Goal: Task Accomplishment & Management: Use online tool/utility

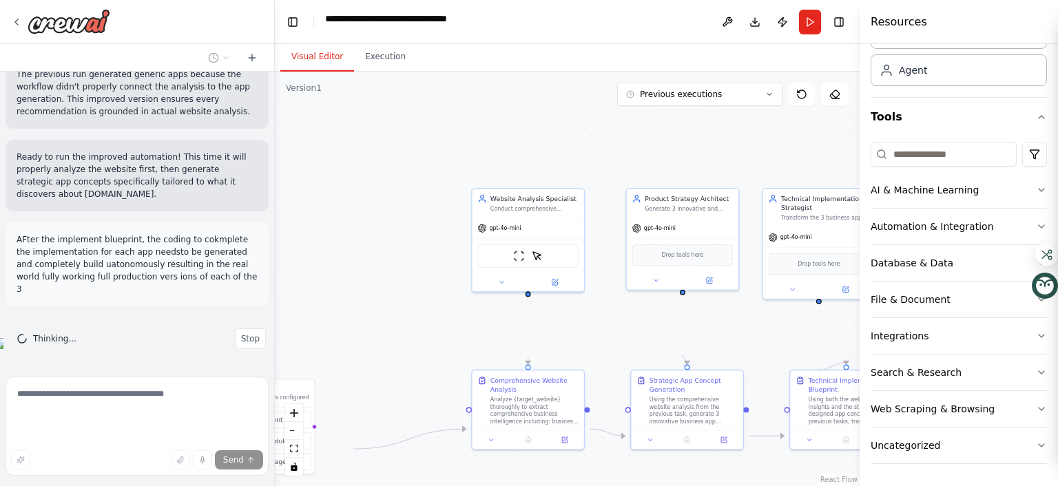
scroll to position [192, 0]
click at [1036, 196] on icon "button" at bounding box center [1041, 190] width 11 height 11
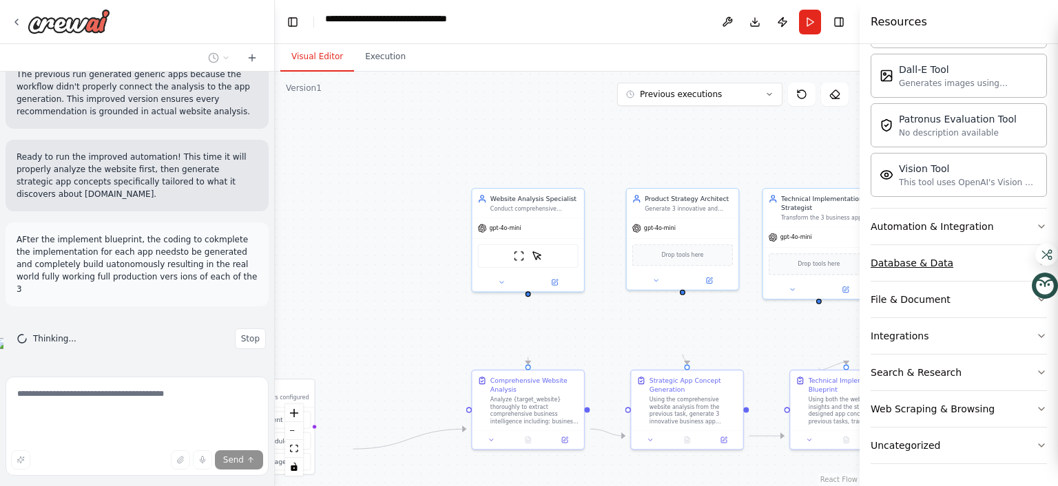
scroll to position [525, 0]
click at [1007, 245] on button "Automation & Integration" at bounding box center [959, 227] width 176 height 36
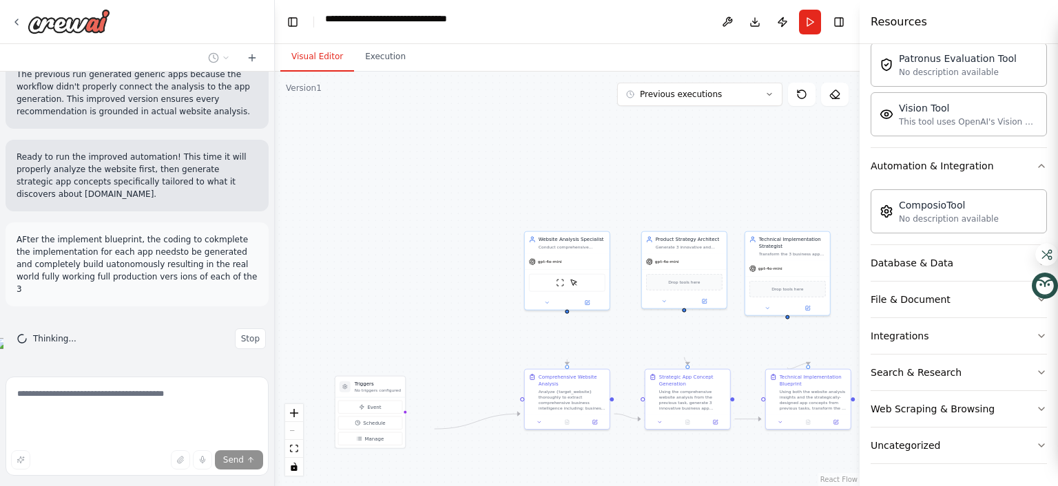
scroll to position [5963, 0]
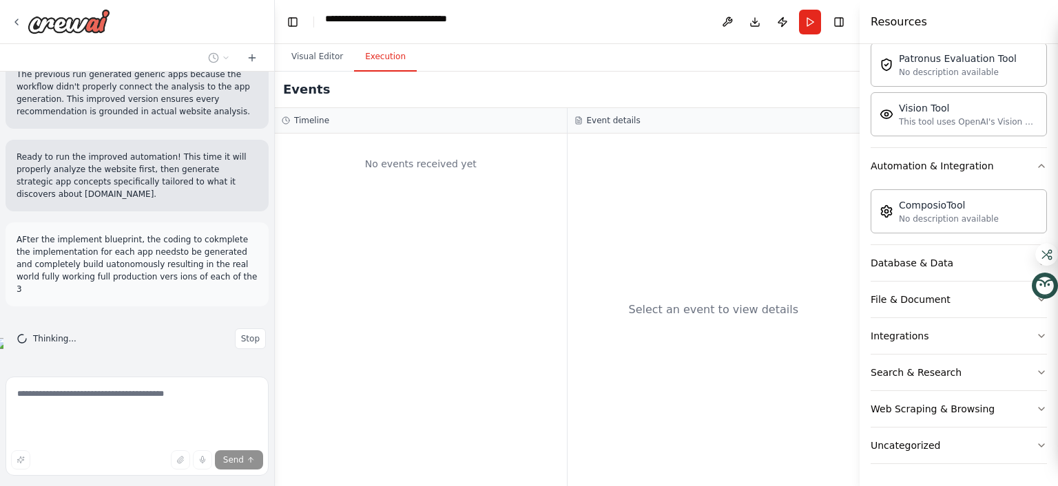
click at [417, 72] on button "Execution" at bounding box center [385, 57] width 63 height 29
click at [772, 34] on button "Publish" at bounding box center [783, 22] width 22 height 25
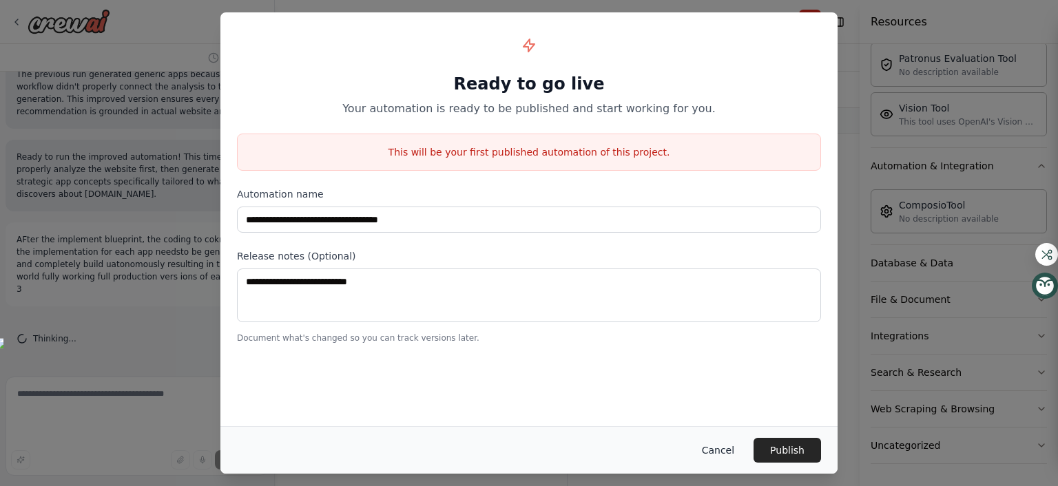
click at [745, 438] on button "Cancel" at bounding box center [718, 450] width 54 height 25
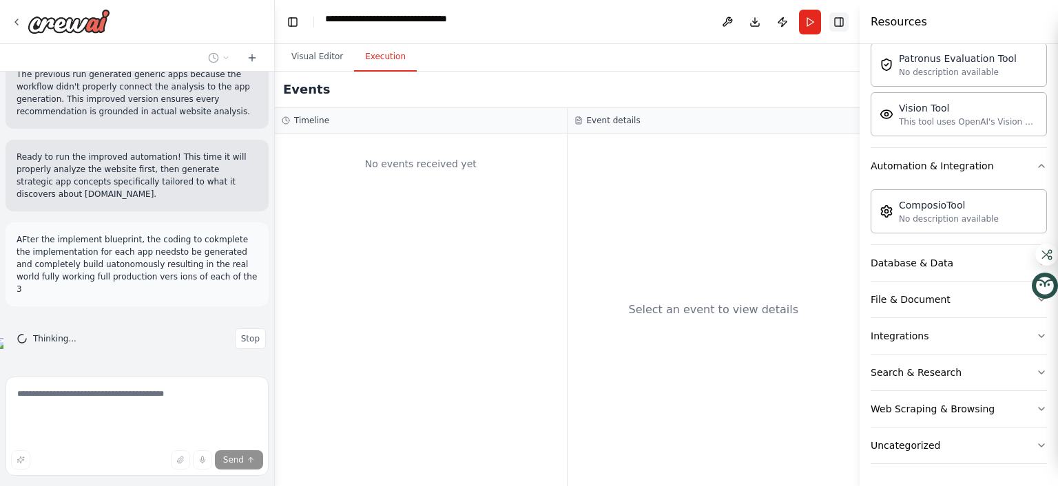
click at [831, 32] on button "Toggle Right Sidebar" at bounding box center [838, 21] width 19 height 19
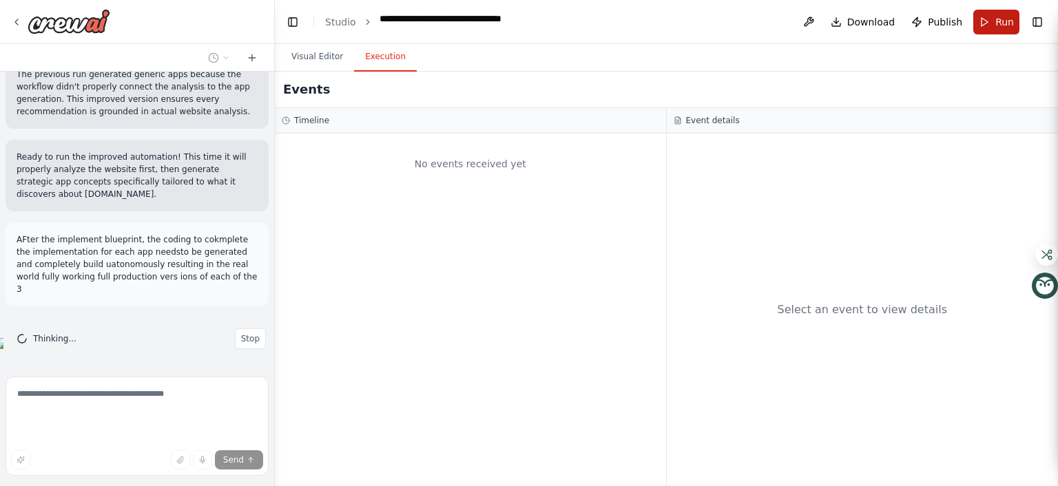
click at [973, 32] on button "Run" at bounding box center [996, 22] width 46 height 25
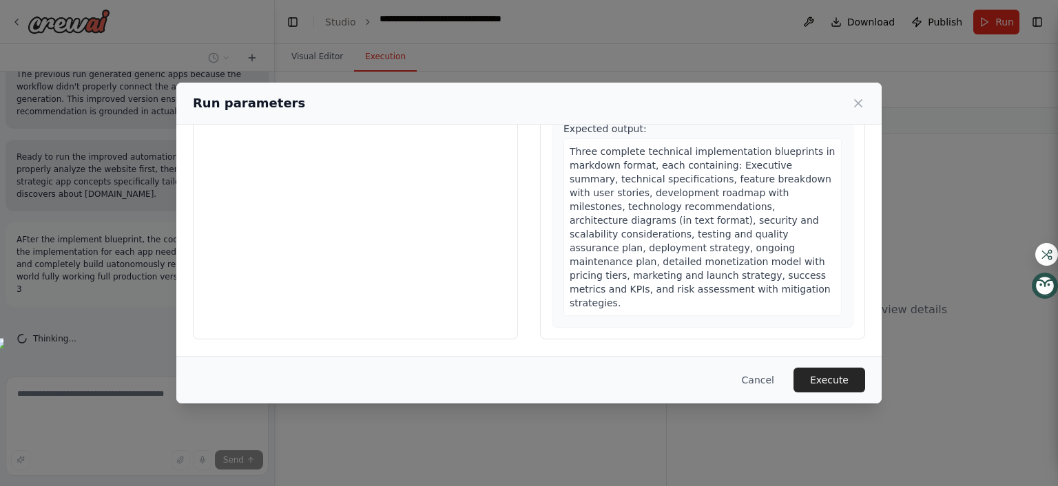
scroll to position [351, 0]
click at [865, 375] on button "Execute" at bounding box center [830, 380] width 72 height 25
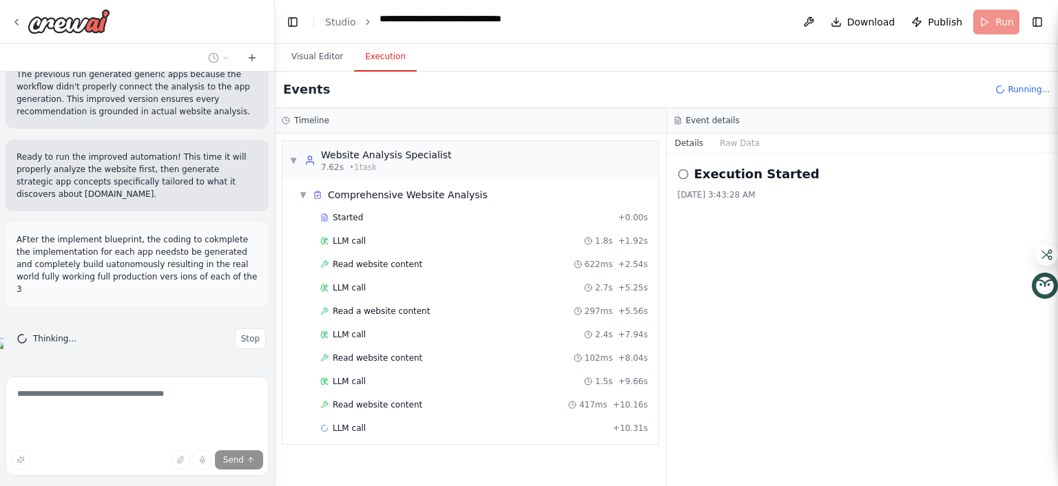
scroll to position [193, 0]
click at [551, 28] on icon "breadcrumb" at bounding box center [545, 22] width 11 height 11
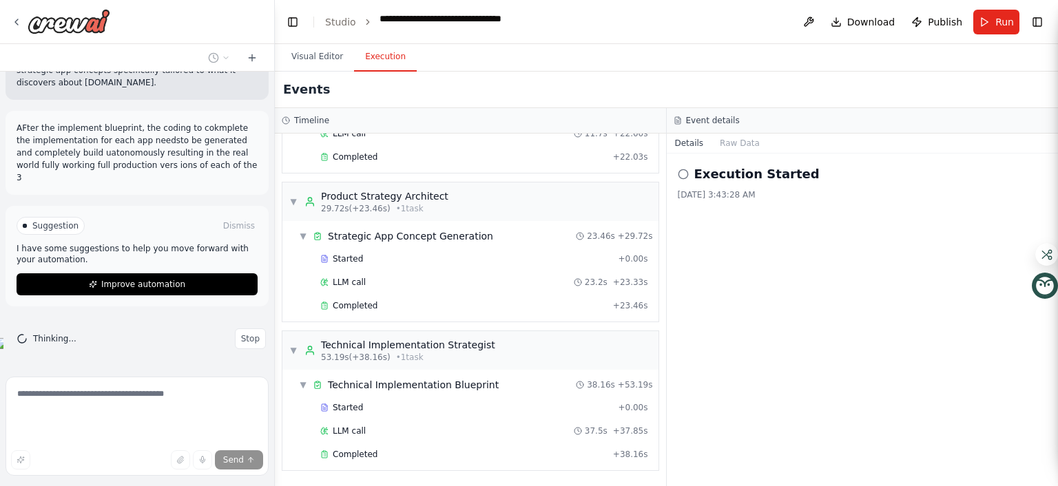
scroll to position [728, 0]
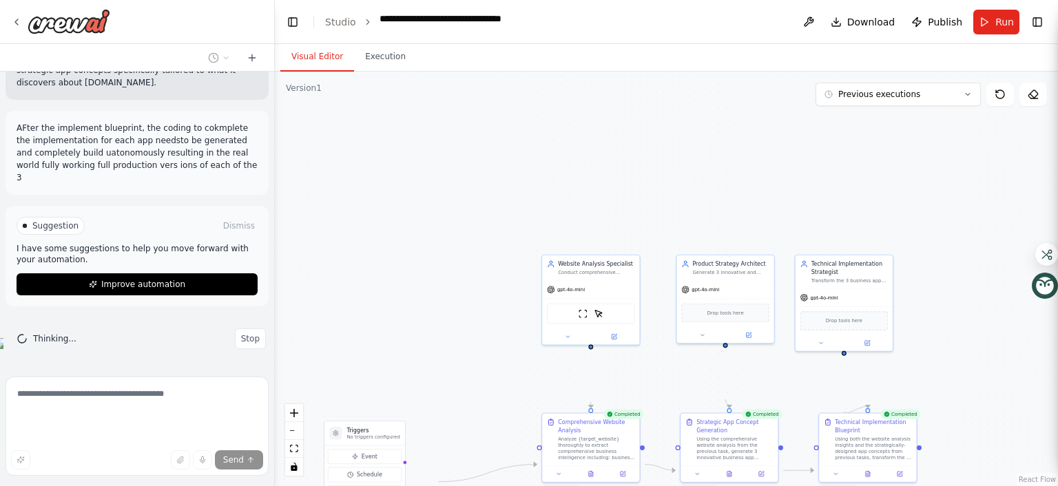
click at [339, 72] on button "Visual Editor" at bounding box center [317, 57] width 74 height 29
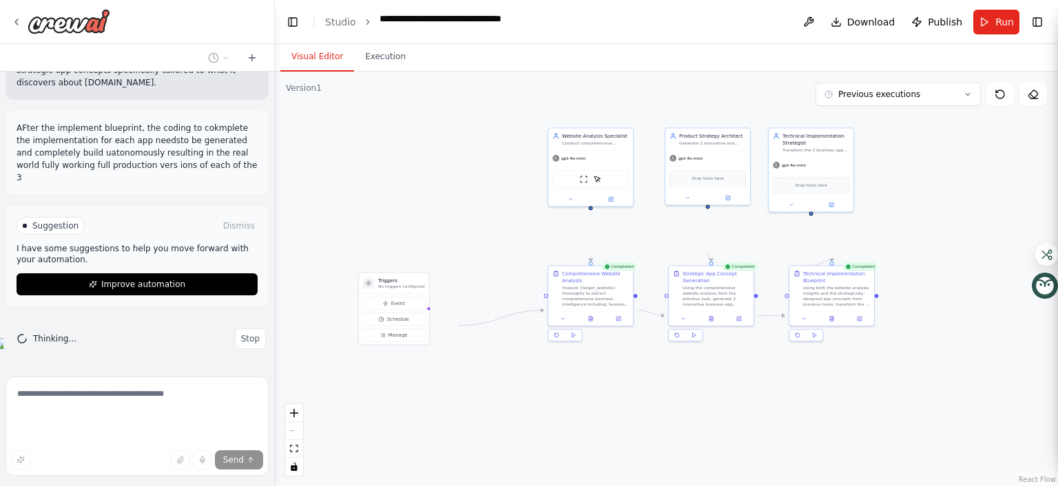
drag, startPoint x: 496, startPoint y: 382, endPoint x: 499, endPoint y: 262, distance: 119.2
click at [499, 262] on div ".deletable-edge-delete-btn { width: 20px; height: 20px; border: 0px solid #ffff…" at bounding box center [666, 279] width 783 height 415
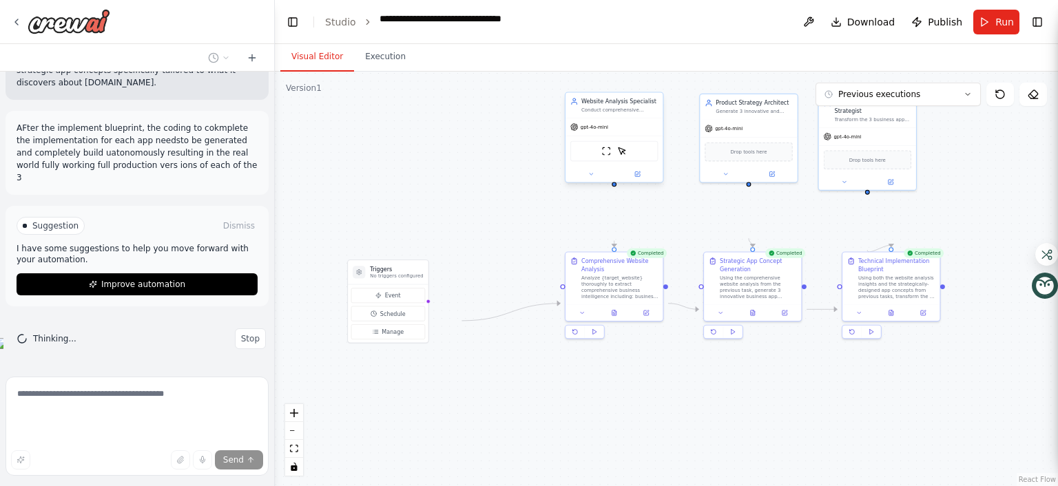
click at [613, 118] on div "Website Analysis Specialist Conduct comprehensive analysis of {target_website} …" at bounding box center [614, 105] width 97 height 25
click at [637, 177] on icon at bounding box center [637, 174] width 6 height 6
click at [645, 179] on button at bounding box center [637, 174] width 45 height 10
click at [594, 177] on icon at bounding box center [591, 174] width 6 height 6
click at [401, 299] on span "Event" at bounding box center [393, 295] width 16 height 8
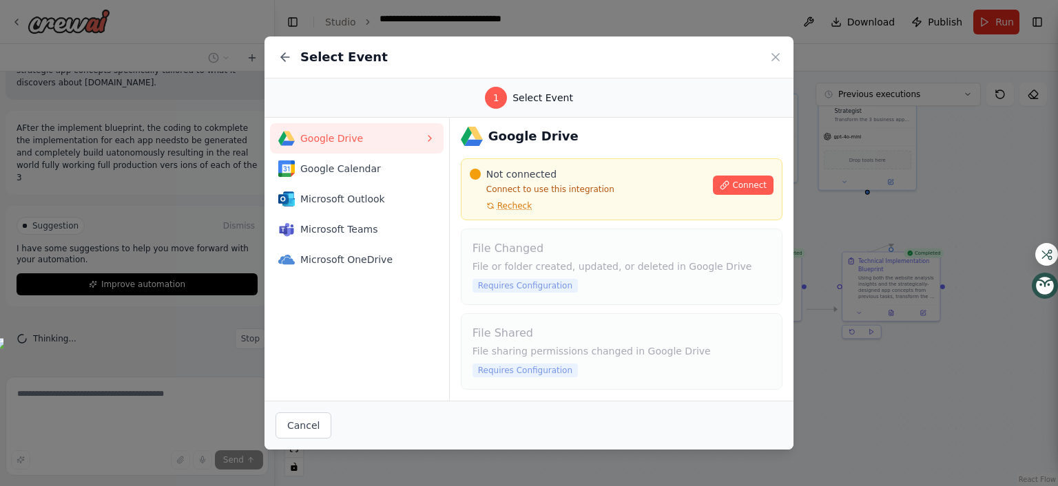
scroll to position [206, 0]
click at [783, 59] on icon at bounding box center [776, 57] width 14 height 14
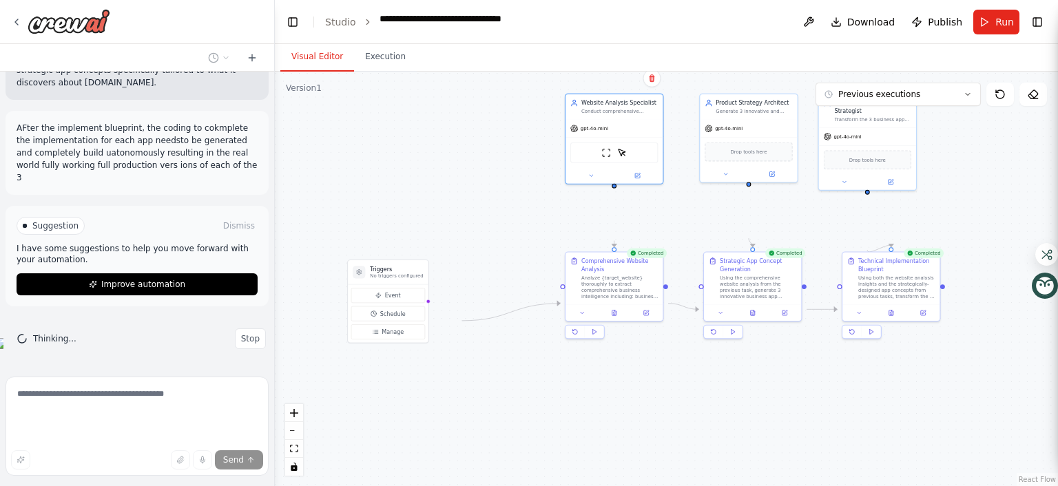
scroll to position [6156, 0]
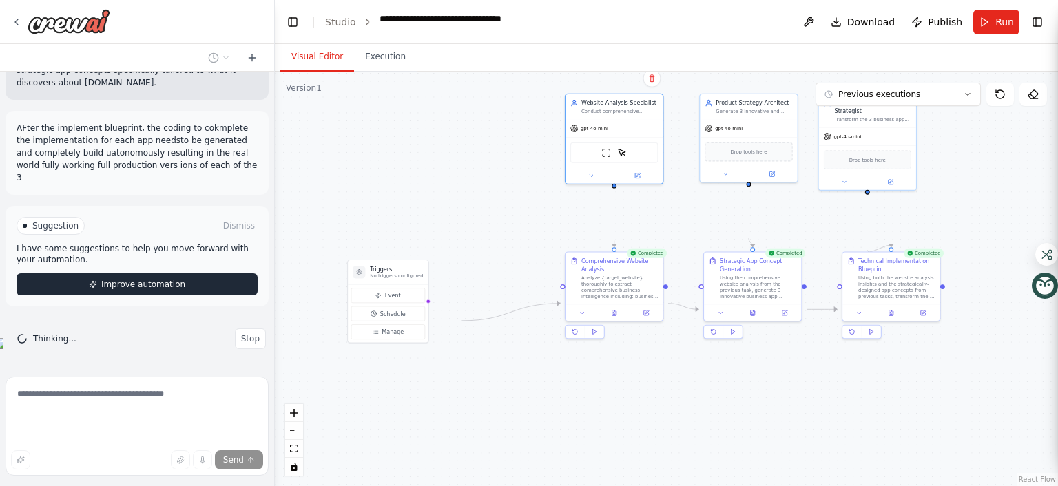
click at [149, 279] on span "Improve automation" at bounding box center [143, 284] width 84 height 11
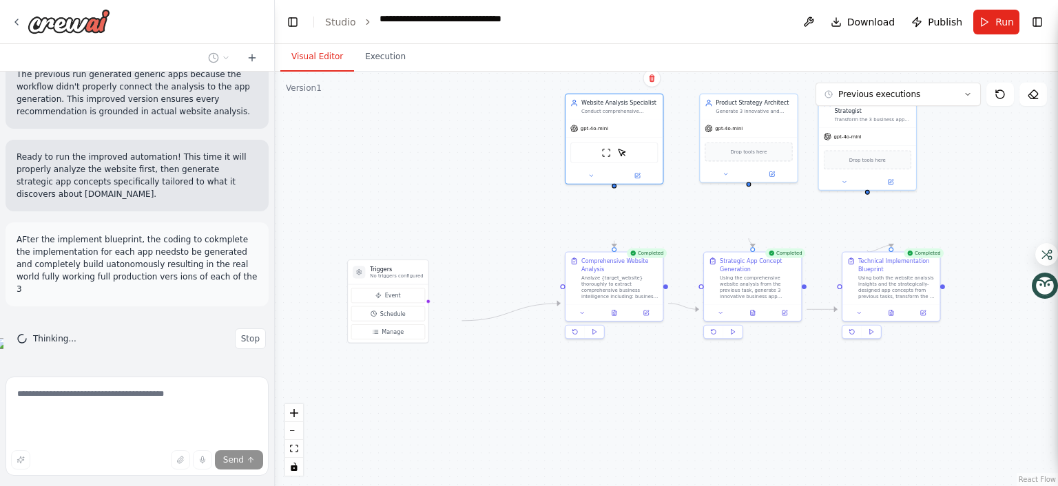
scroll to position [5963, 0]
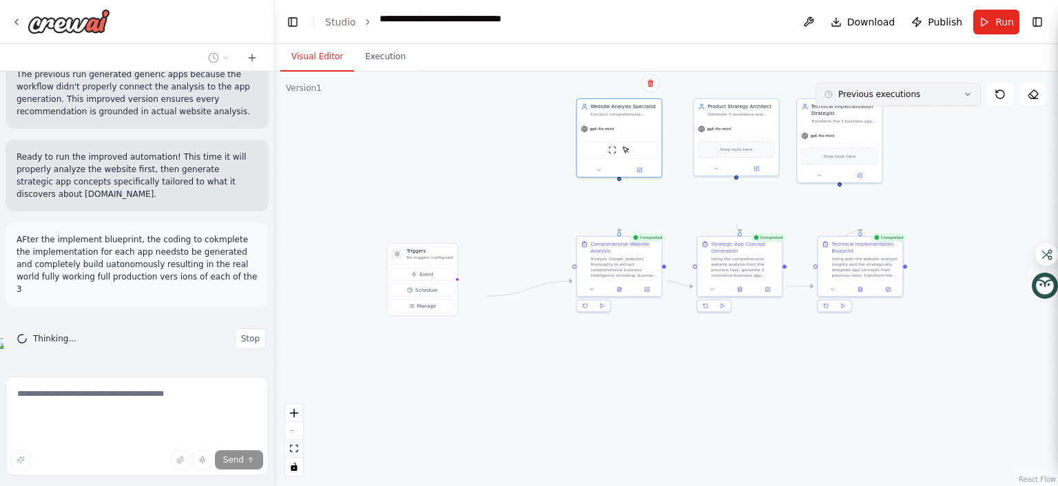
click at [964, 99] on icon at bounding box center [968, 94] width 8 height 8
click at [844, 132] on button "3m ago" at bounding box center [898, 120] width 165 height 23
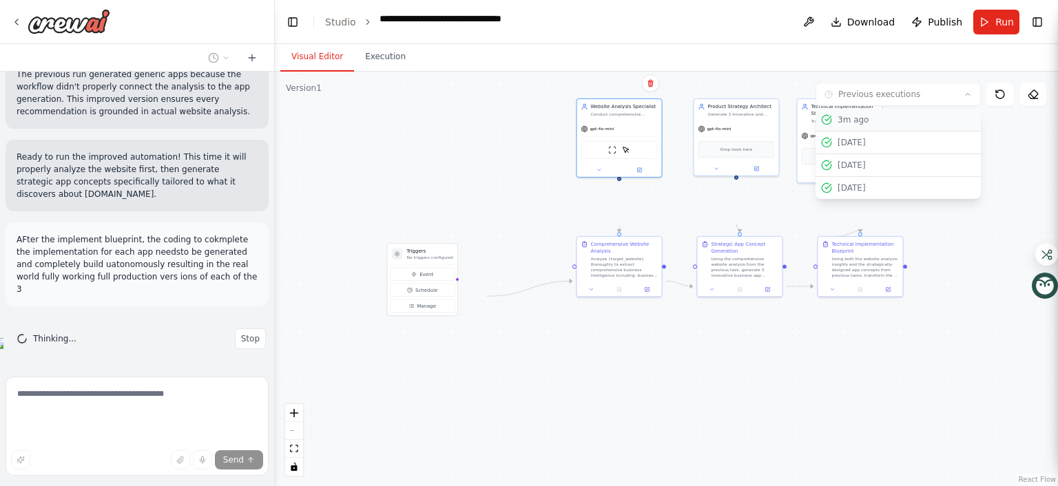
click at [845, 125] on div "3m ago" at bounding box center [907, 119] width 138 height 11
click at [845, 143] on div "gpt-4o-mini" at bounding box center [839, 135] width 85 height 15
click at [931, 189] on div ".deletable-edge-delete-btn { width: 20px; height: 20px; border: 0px solid #ffff…" at bounding box center [666, 279] width 783 height 415
click at [389, 32] on ol "**********" at bounding box center [429, 22] width 209 height 21
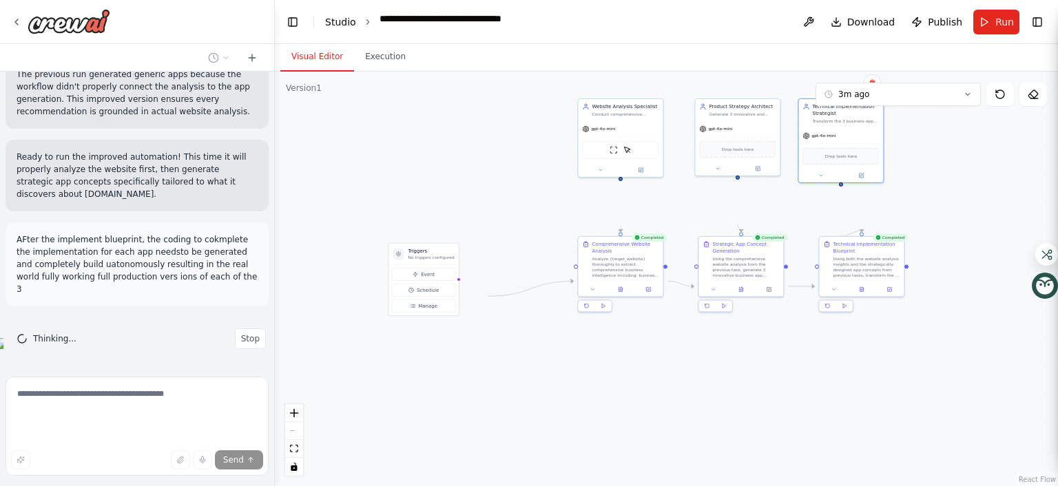
click at [356, 28] on link "Studio" at bounding box center [340, 22] width 31 height 11
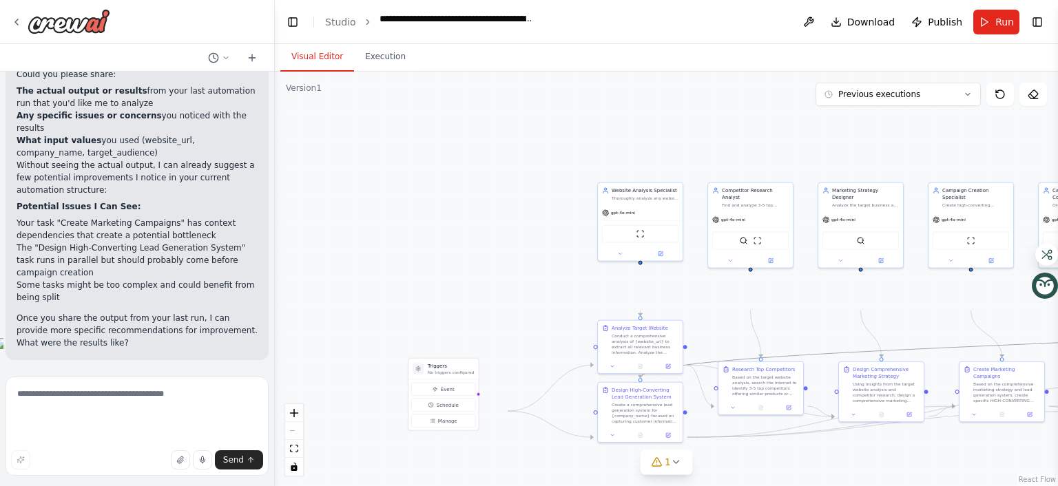
drag, startPoint x: 962, startPoint y: 383, endPoint x: 951, endPoint y: 382, distance: 11.0
click at [951, 378] on icon "Edge from 0d812a26-1671-4c70-8ba5-fb74afe17787 to 7db766fb-2427-4843-a8b5-490b4…" at bounding box center [1027, 345] width 772 height 68
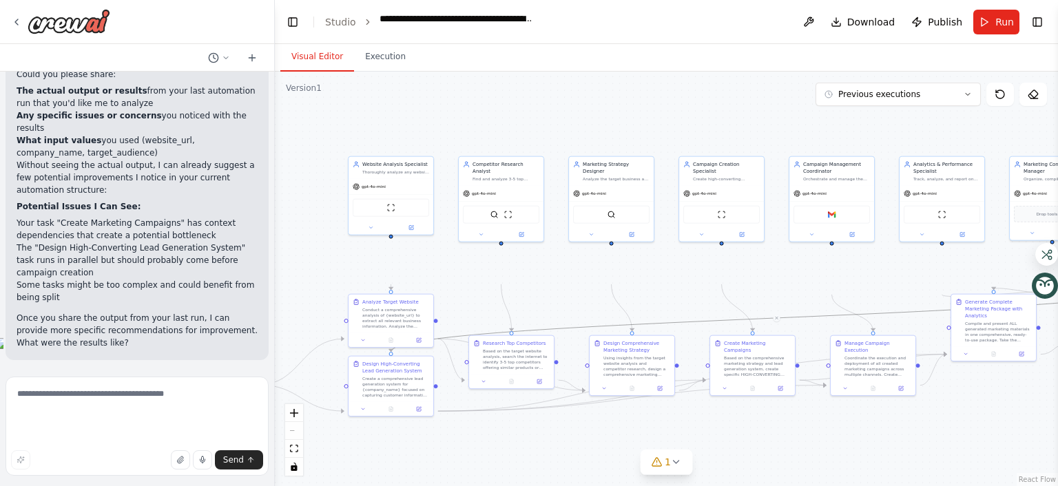
drag, startPoint x: 500, startPoint y: 315, endPoint x: 269, endPoint y: 292, distance: 232.6
click at [241, 288] on div "Hello! I'm the CrewAI assistant. What kind of automation do you want to build? …" at bounding box center [529, 243] width 1058 height 486
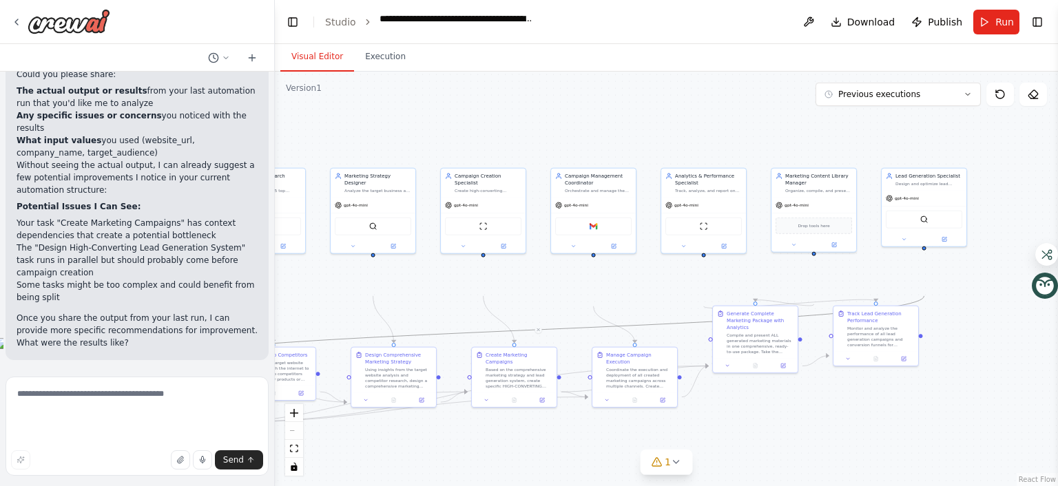
drag, startPoint x: 863, startPoint y: 336, endPoint x: 634, endPoint y: 348, distance: 229.1
click at [634, 348] on div ".deletable-edge-delete-btn { width: 20px; height: 20px; border: 0px solid #ffff…" at bounding box center [666, 279] width 783 height 415
click at [809, 233] on div "Drop tools here" at bounding box center [814, 224] width 76 height 17
click at [809, 228] on span "Drop tools here" at bounding box center [814, 224] width 32 height 7
click at [809, 185] on div "Marketing Content Library Manager" at bounding box center [818, 179] width 67 height 14
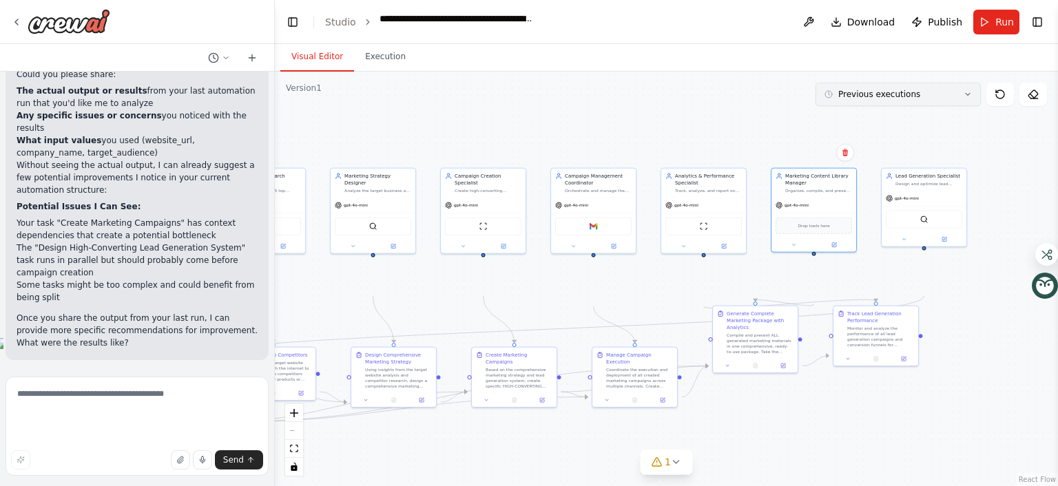
click at [927, 106] on button "Previous executions" at bounding box center [898, 94] width 165 height 23
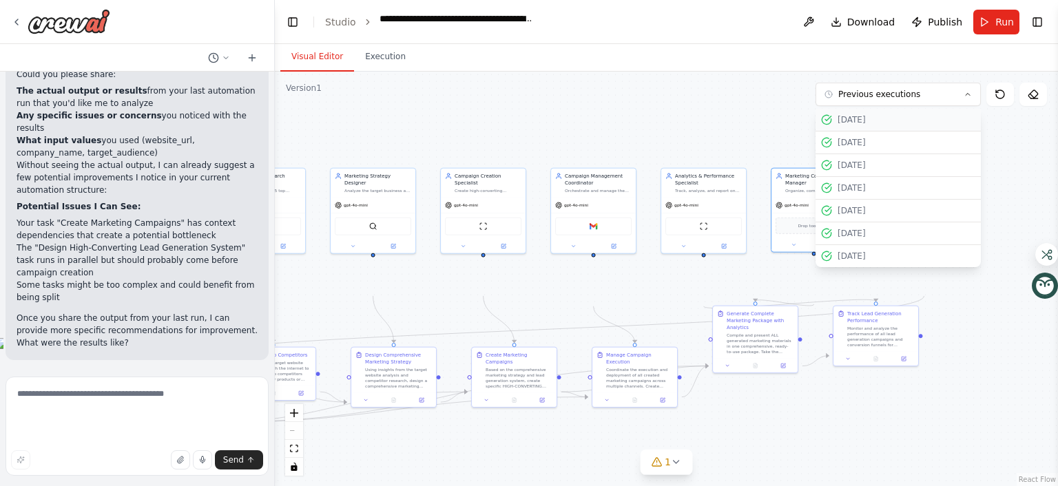
click at [854, 132] on button "9/28/2025" at bounding box center [898, 120] width 165 height 23
click at [853, 125] on div "9/28/2025" at bounding box center [907, 119] width 138 height 11
click at [838, 148] on div "[DATE]" at bounding box center [907, 142] width 138 height 11
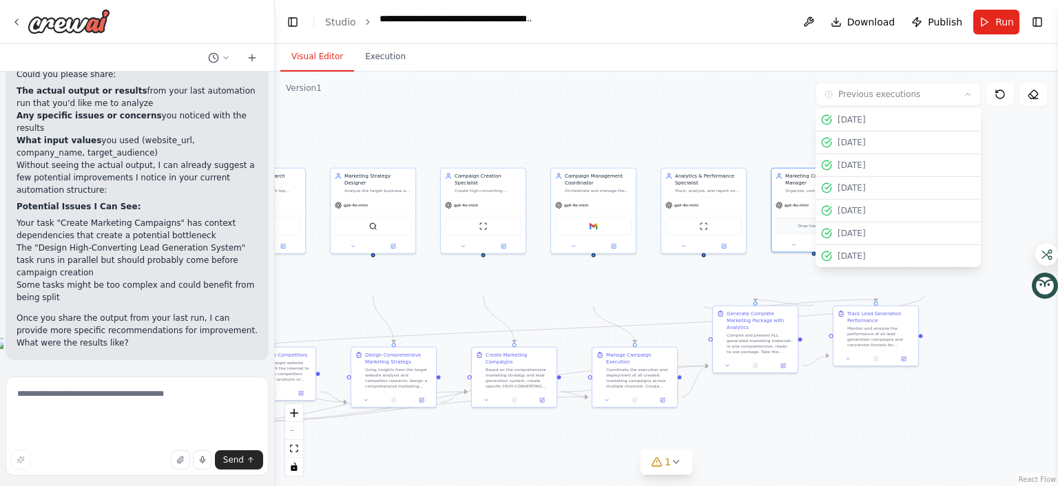
click at [1011, 201] on div ".deletable-edge-delete-btn { width: 20px; height: 20px; border: 0px solid #ffff…" at bounding box center [666, 279] width 783 height 415
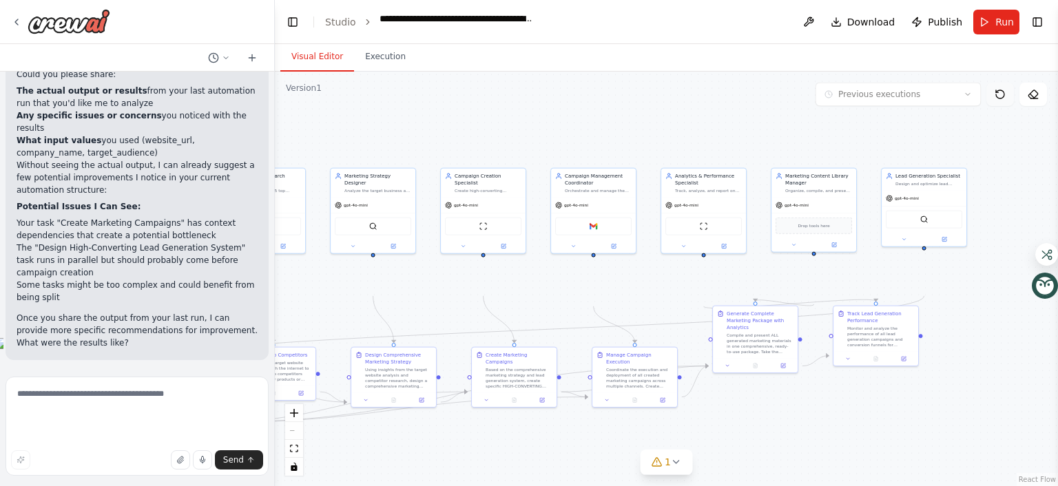
click at [996, 99] on icon at bounding box center [1000, 94] width 8 height 8
click at [675, 457] on icon at bounding box center [676, 462] width 11 height 11
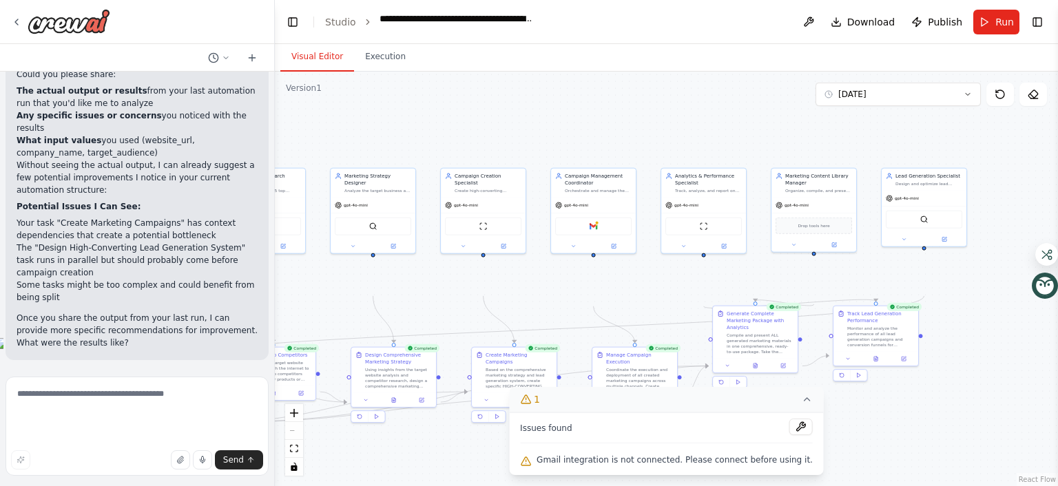
click at [634, 416] on div "Issues found Gmail integration is not connected. Please connect before using it." at bounding box center [666, 444] width 315 height 63
click at [581, 211] on div "gpt-4o-mini" at bounding box center [593, 203] width 85 height 15
click at [621, 157] on icon at bounding box center [625, 153] width 8 height 8
click at [574, 161] on button "Confirm" at bounding box center [585, 153] width 49 height 17
click at [794, 419] on button at bounding box center [781, 427] width 23 height 17
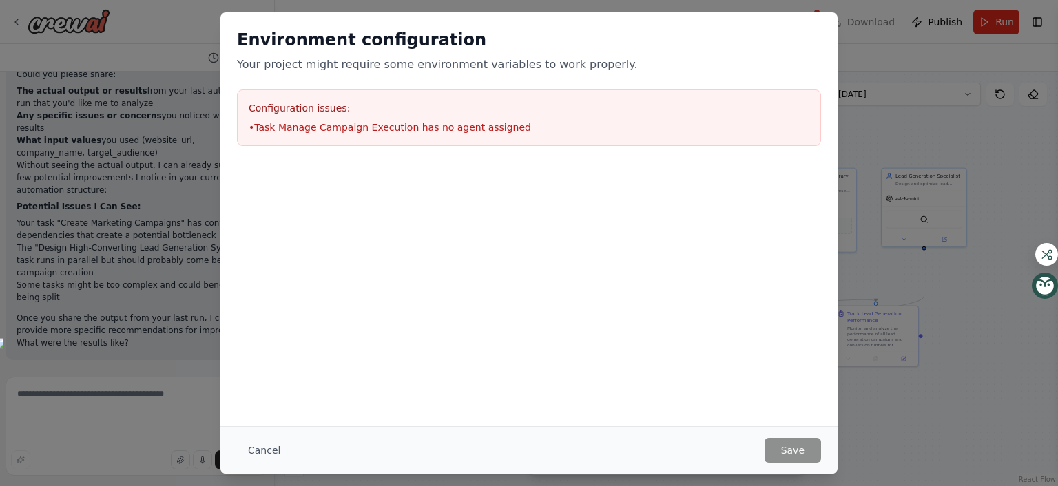
drag, startPoint x: 987, startPoint y: 453, endPoint x: 969, endPoint y: 447, distance: 18.3
click at [821, 438] on div "Cancel Save" at bounding box center [529, 450] width 584 height 25
click at [237, 444] on button "Cancel" at bounding box center [264, 450] width 54 height 25
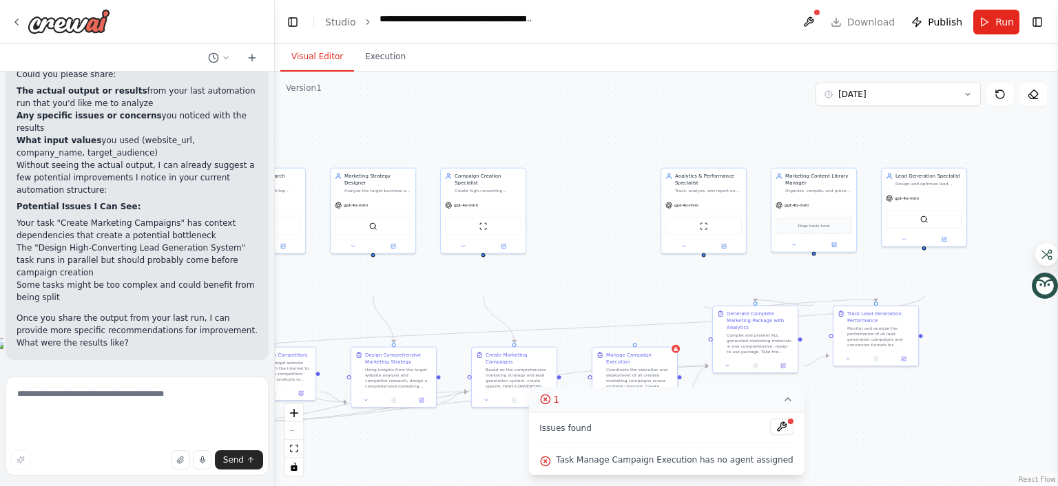
click at [539, 394] on icon at bounding box center [544, 399] width 11 height 11
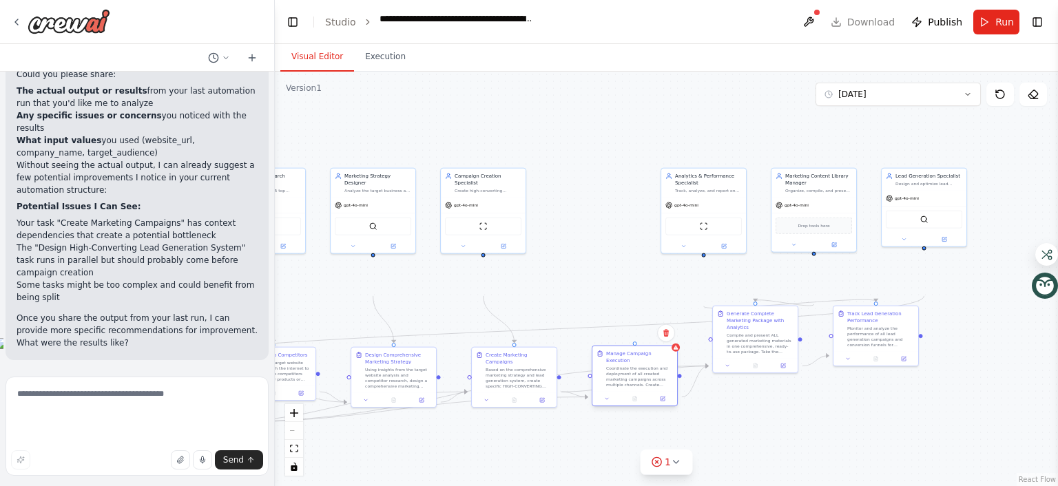
click at [652, 364] on div "Manage Campaign Execution" at bounding box center [639, 358] width 67 height 14
click at [798, 30] on button at bounding box center [809, 22] width 22 height 25
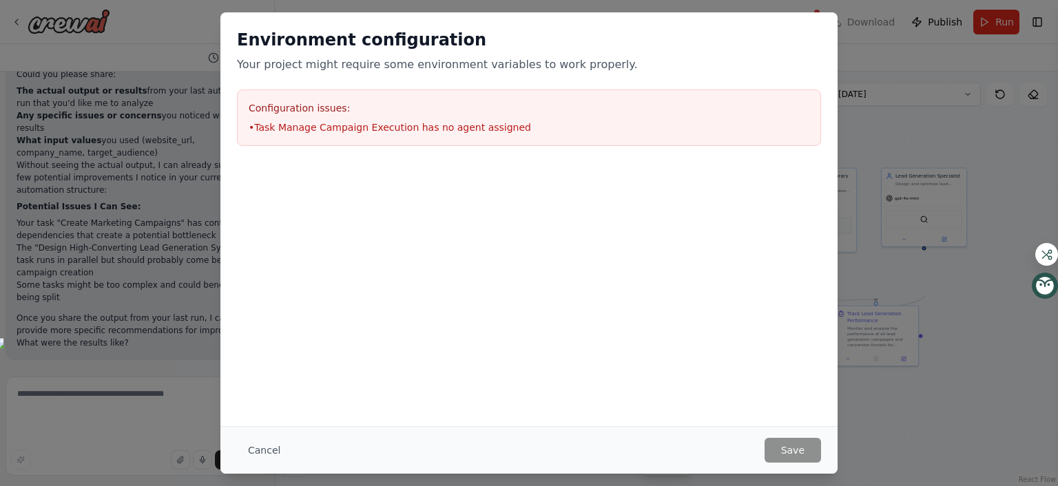
click at [434, 134] on li "• Task Manage Campaign Execution has no agent assigned" at bounding box center [529, 128] width 561 height 14
click at [237, 438] on button "Cancel" at bounding box center [264, 450] width 54 height 25
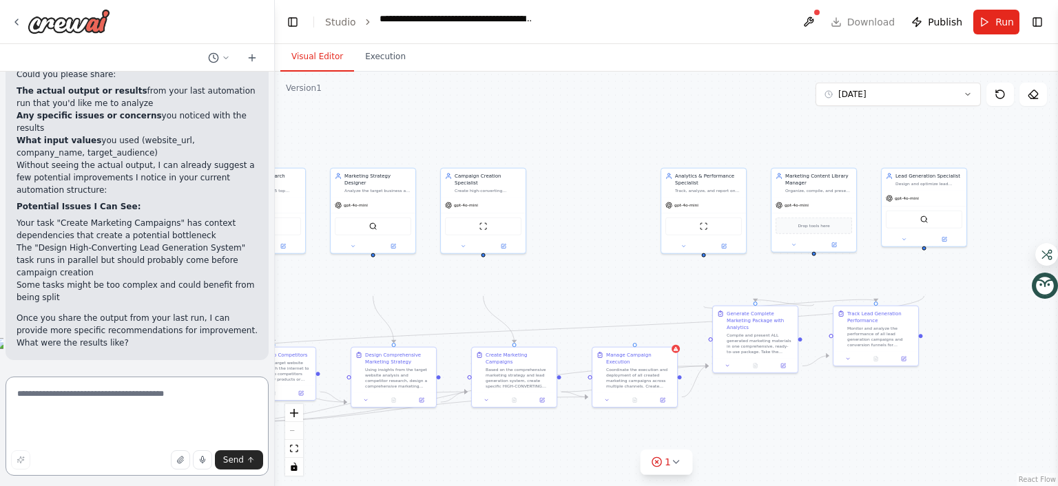
click at [171, 388] on textarea at bounding box center [137, 426] width 263 height 99
type textarea "**********"
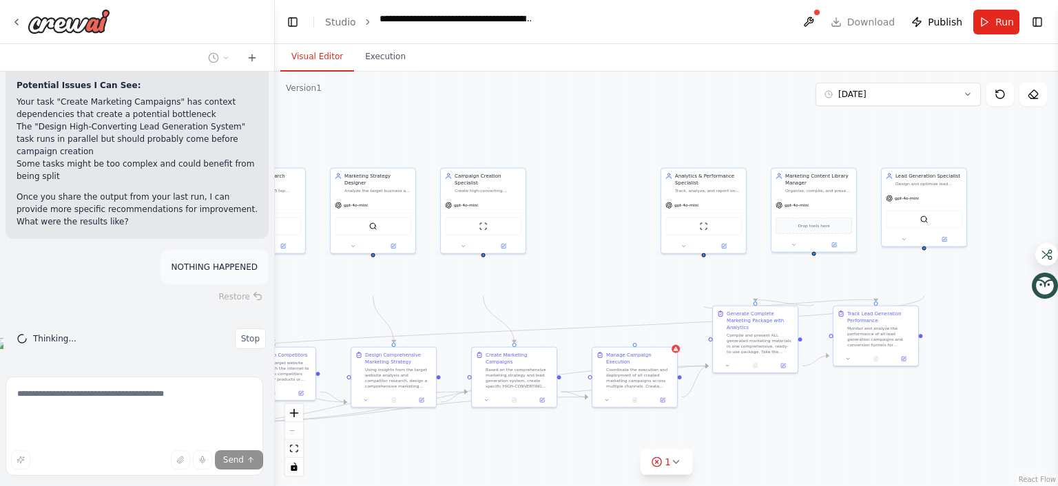
scroll to position [976, 0]
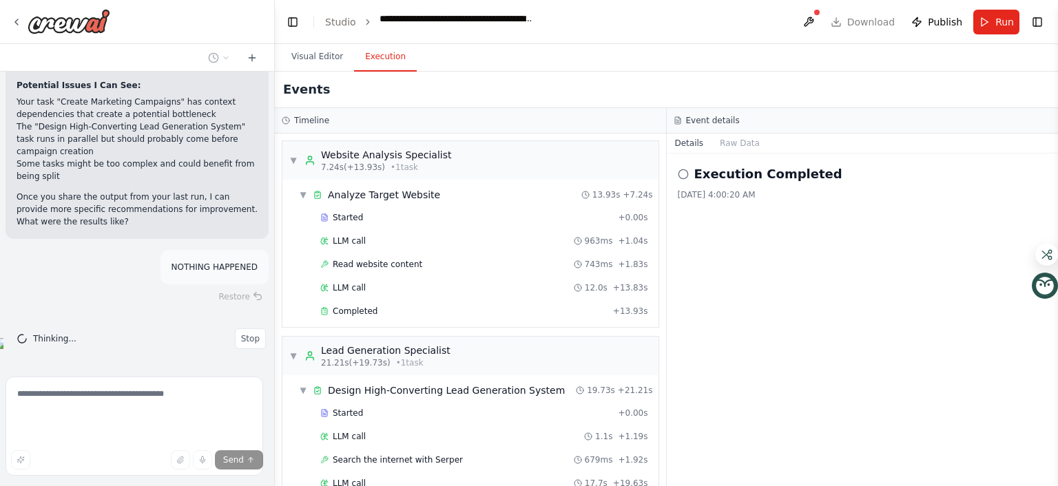
click at [417, 72] on button "Execution" at bounding box center [385, 57] width 63 height 29
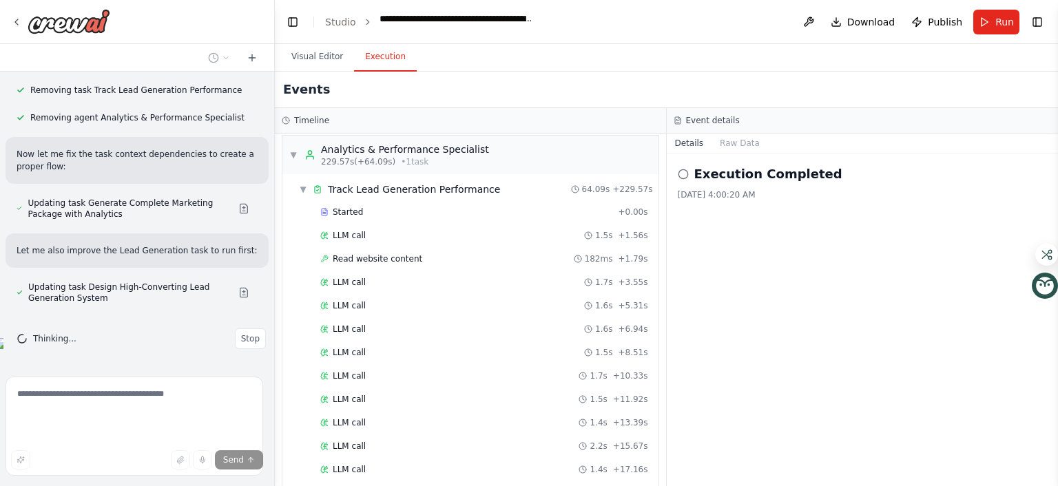
scroll to position [2468, 0]
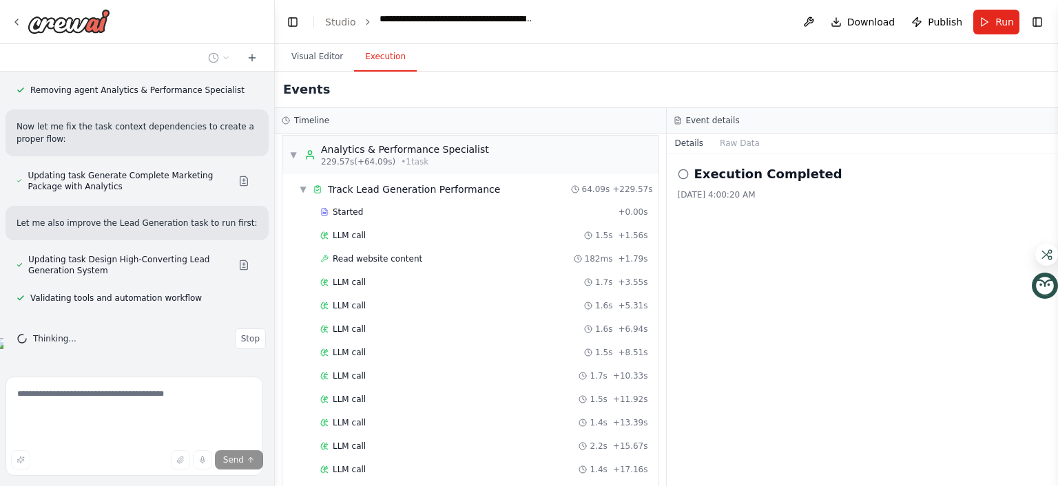
drag, startPoint x: 91, startPoint y: 435, endPoint x: 83, endPoint y: 439, distance: 9.2
click at [83, 451] on div "Send" at bounding box center [137, 460] width 252 height 19
click at [56, 451] on div "Send" at bounding box center [137, 460] width 252 height 19
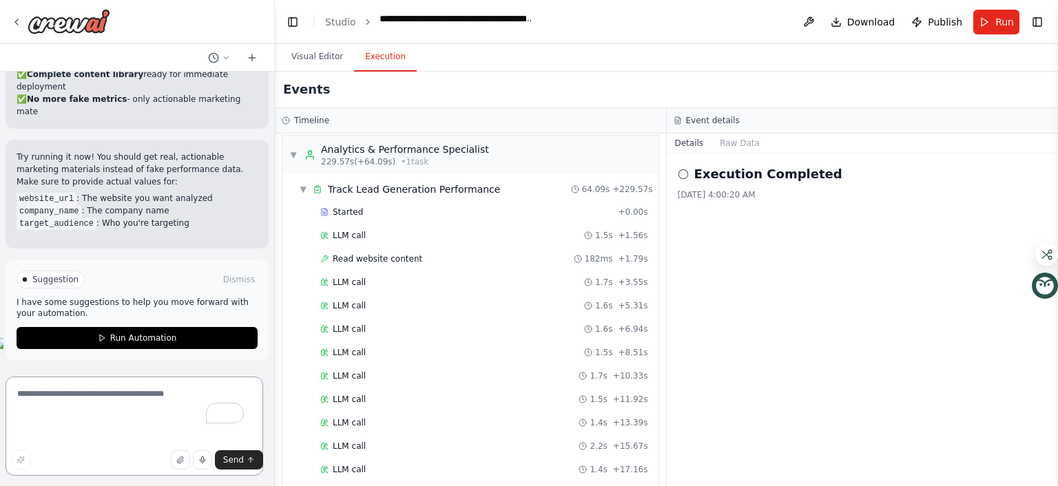
scroll to position [3849, 0]
click at [79, 274] on span "Suggestion" at bounding box center [55, 279] width 46 height 11
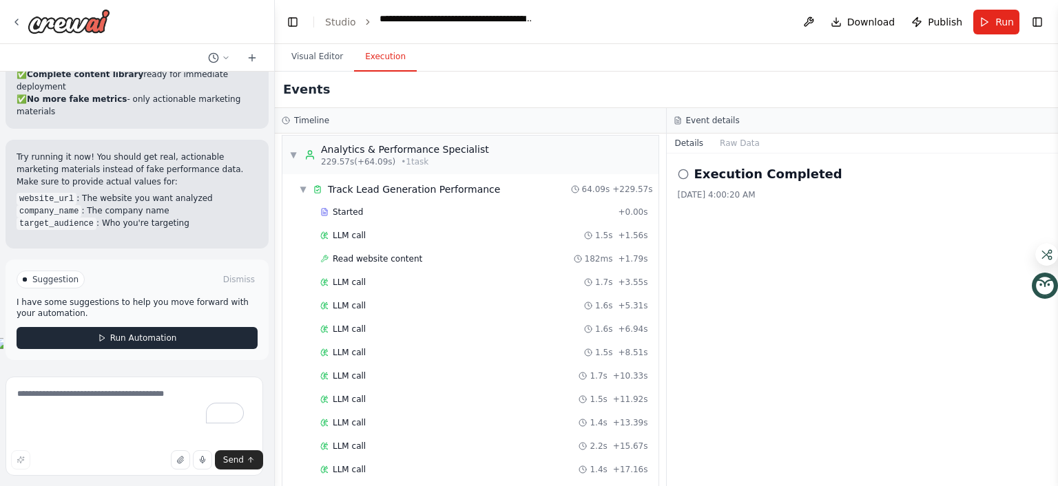
click at [119, 333] on span "Run Automation" at bounding box center [143, 338] width 67 height 11
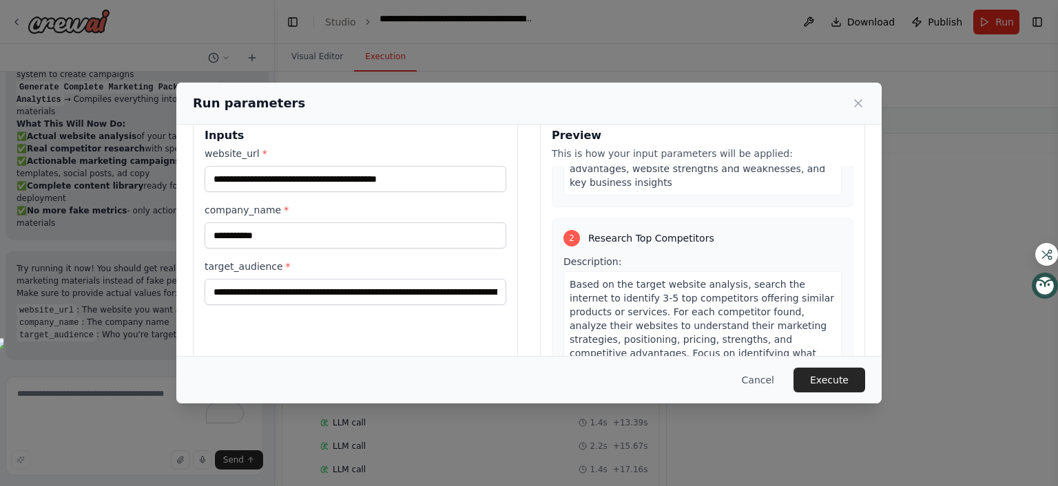
scroll to position [2, 0]
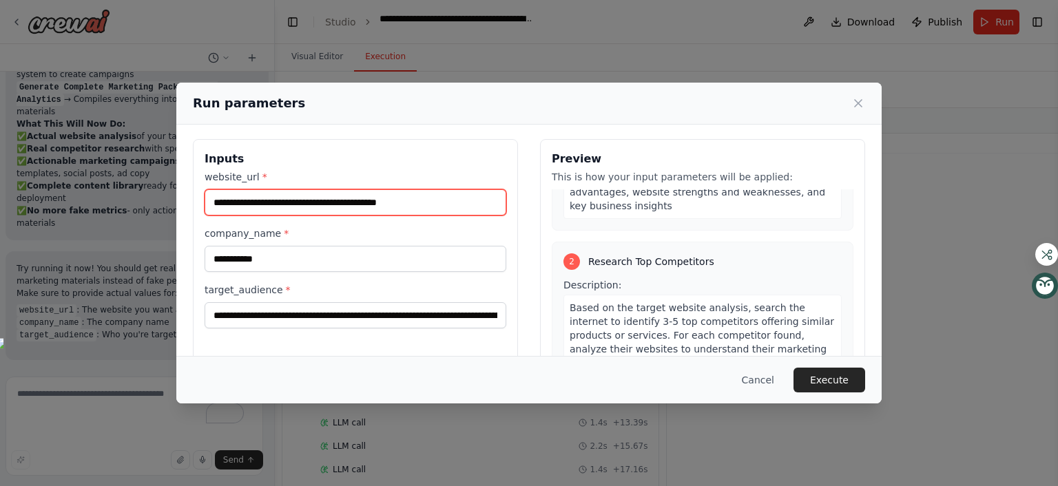
drag, startPoint x: 427, startPoint y: 260, endPoint x: 33, endPoint y: 250, distance: 394.2
click at [176, 250] on div "**********" at bounding box center [528, 303] width 705 height 360
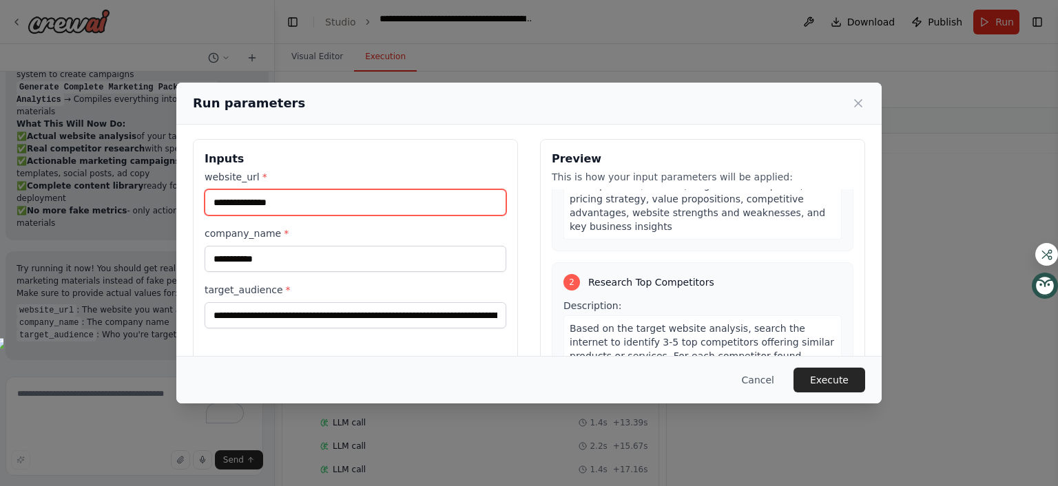
click at [205, 216] on input "**********" at bounding box center [356, 202] width 302 height 26
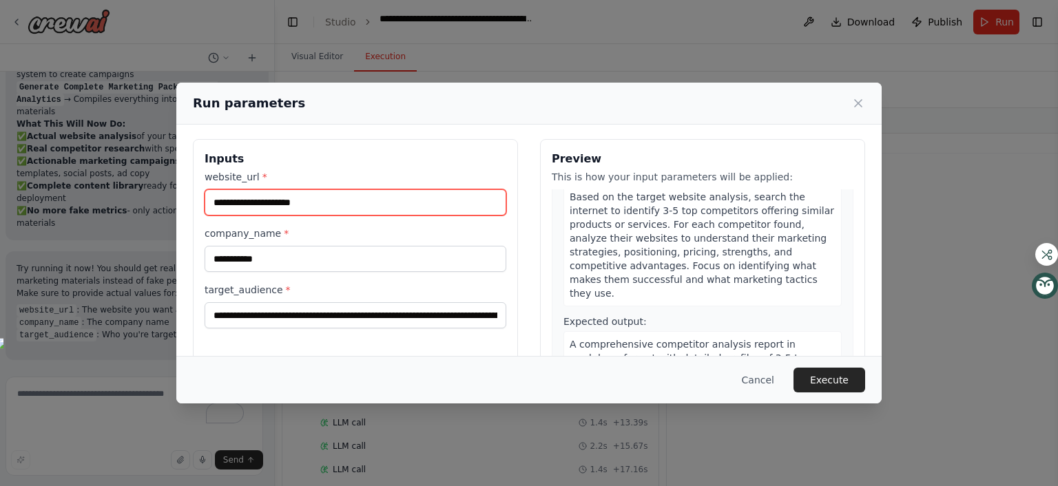
scroll to position [369, 0]
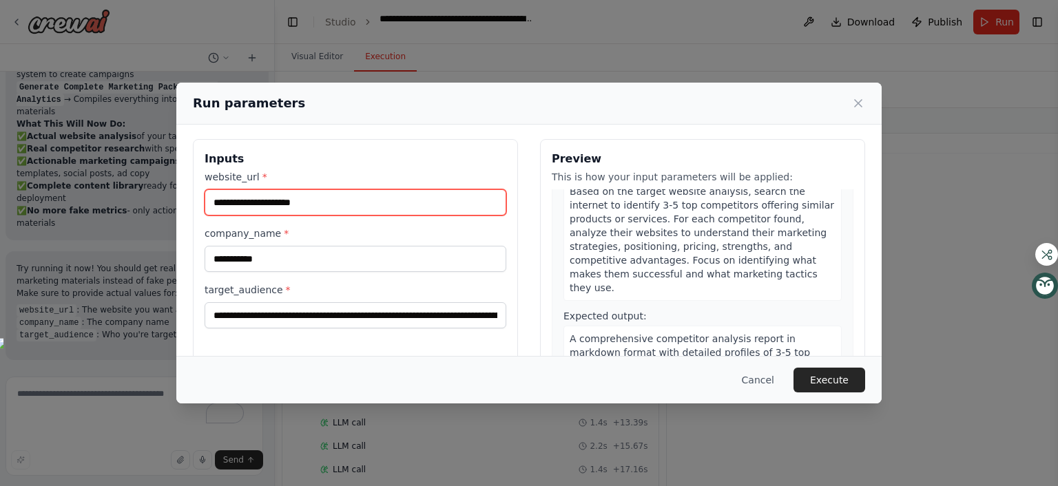
type input "**********"
click at [688, 103] on div "A detailed website analysis report in markdown format containing: business type…" at bounding box center [703, 55] width 278 height 95
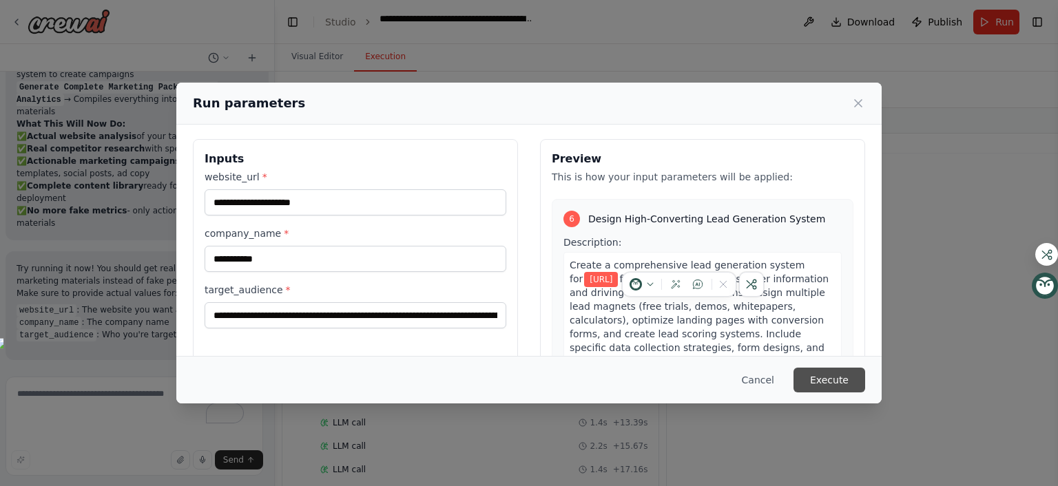
scroll to position [2008, 0]
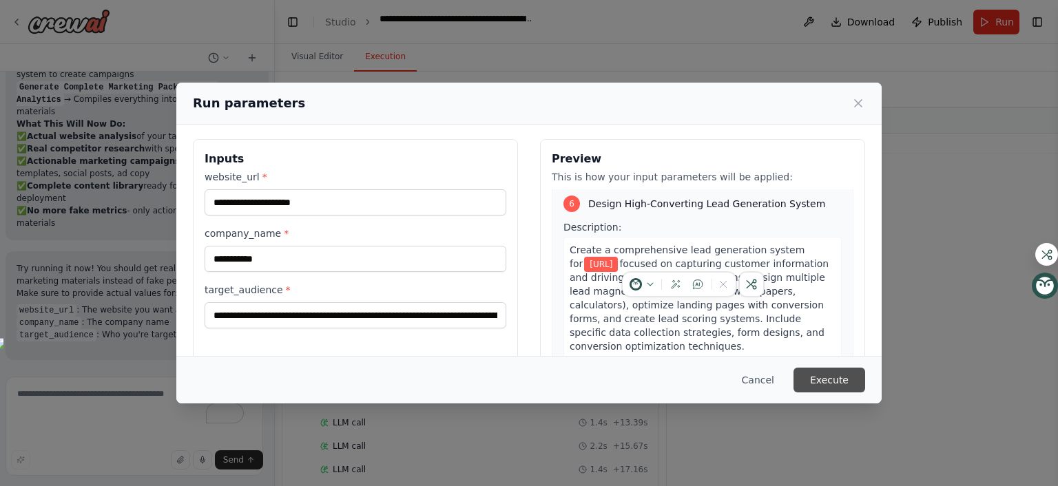
click at [865, 368] on button "Execute" at bounding box center [830, 380] width 72 height 25
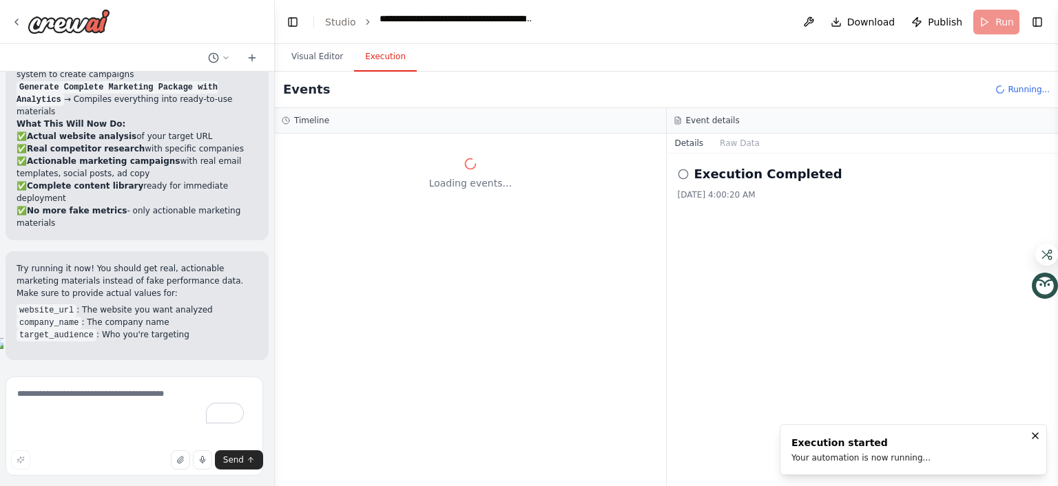
scroll to position [0, 0]
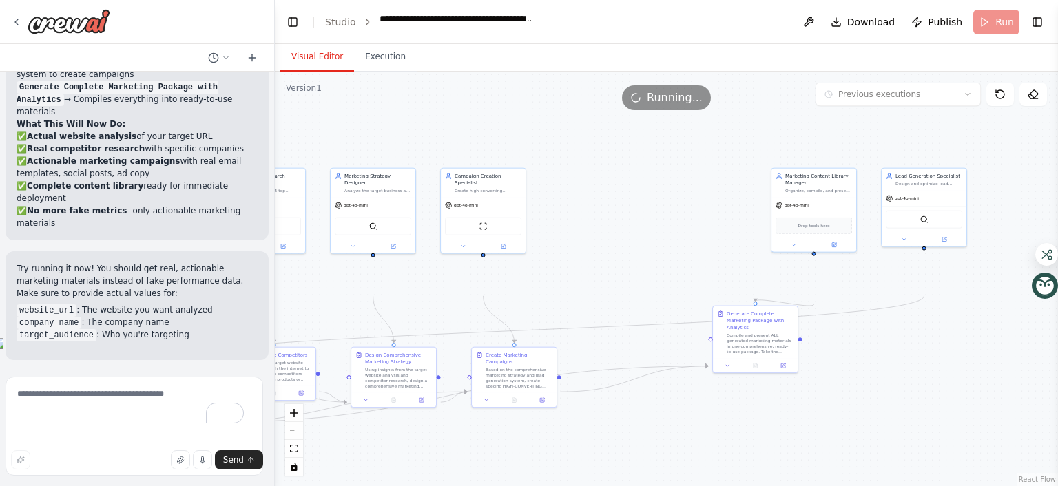
click at [344, 72] on button "Visual Editor" at bounding box center [317, 57] width 74 height 29
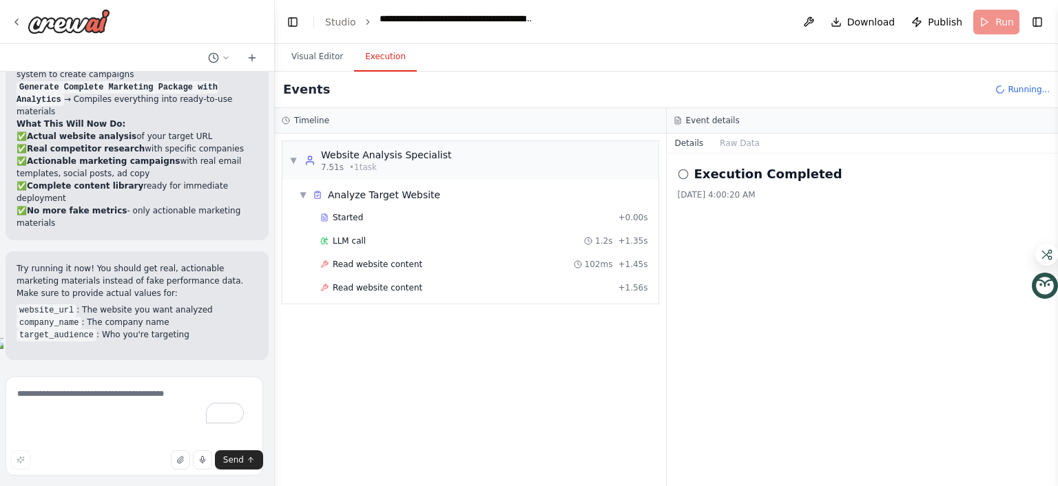
click at [415, 72] on button "Execution" at bounding box center [385, 57] width 63 height 29
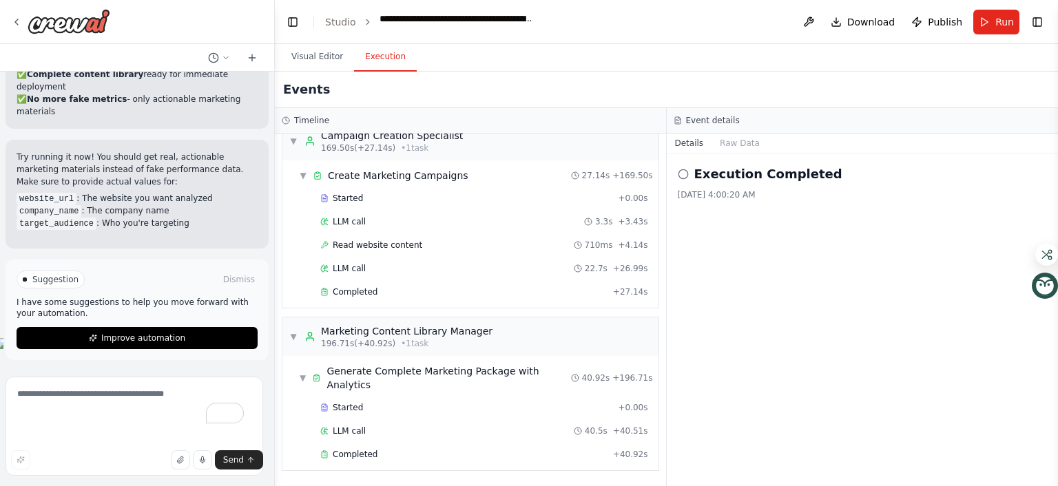
scroll to position [3849, 0]
click at [689, 180] on icon at bounding box center [683, 174] width 11 height 11
click at [247, 63] on icon at bounding box center [252, 57] width 11 height 11
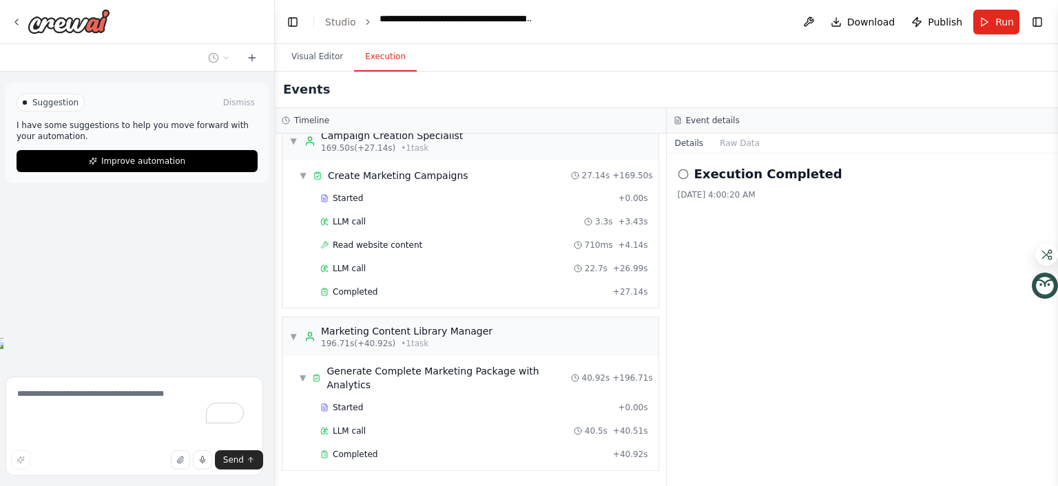
scroll to position [31, 0]
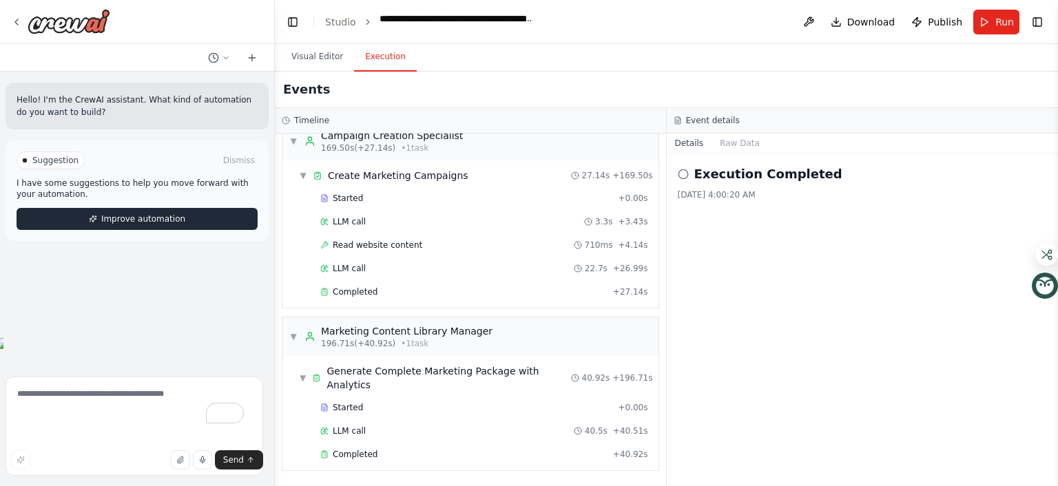
click at [105, 225] on span "Improve automation" at bounding box center [143, 219] width 84 height 11
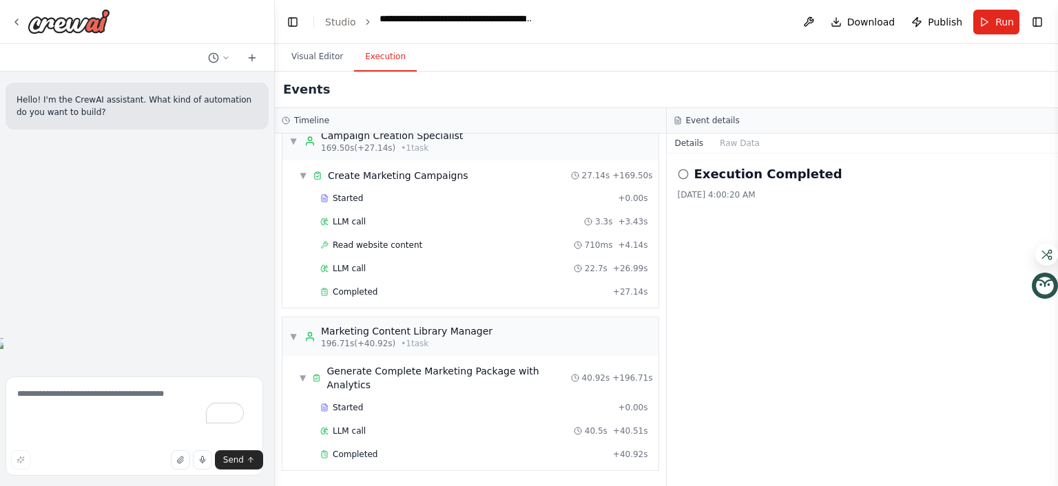
scroll to position [0, 0]
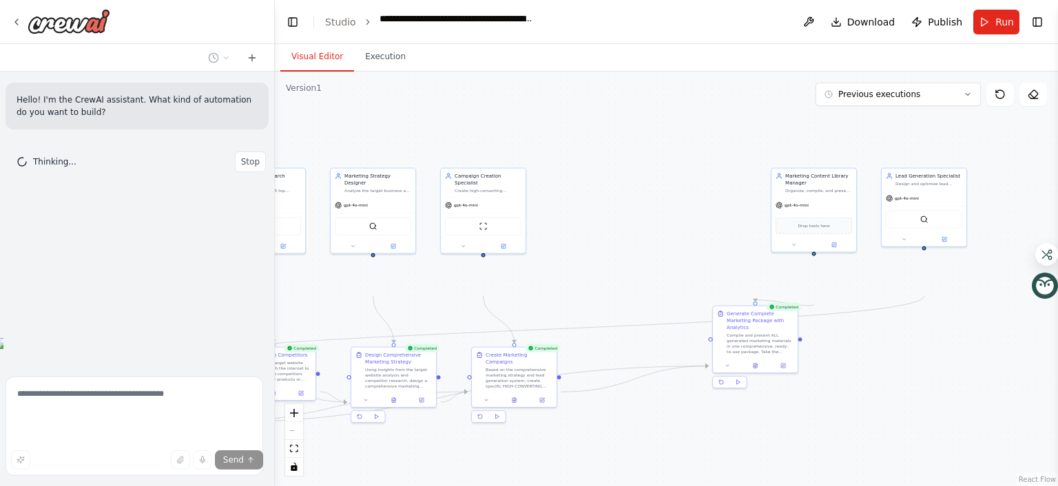
click at [347, 72] on button "Visual Editor" at bounding box center [317, 57] width 74 height 29
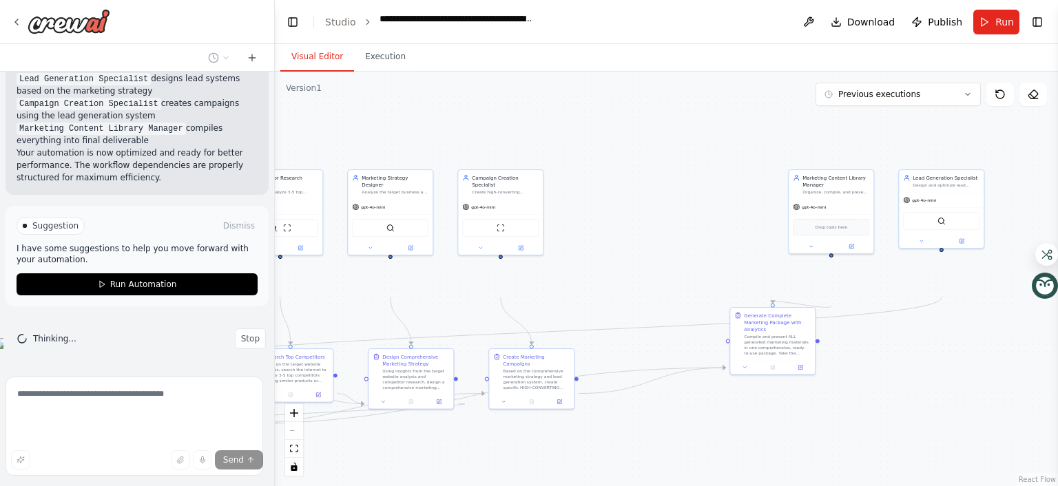
scroll to position [2428, 0]
